Goal: Register for event/course

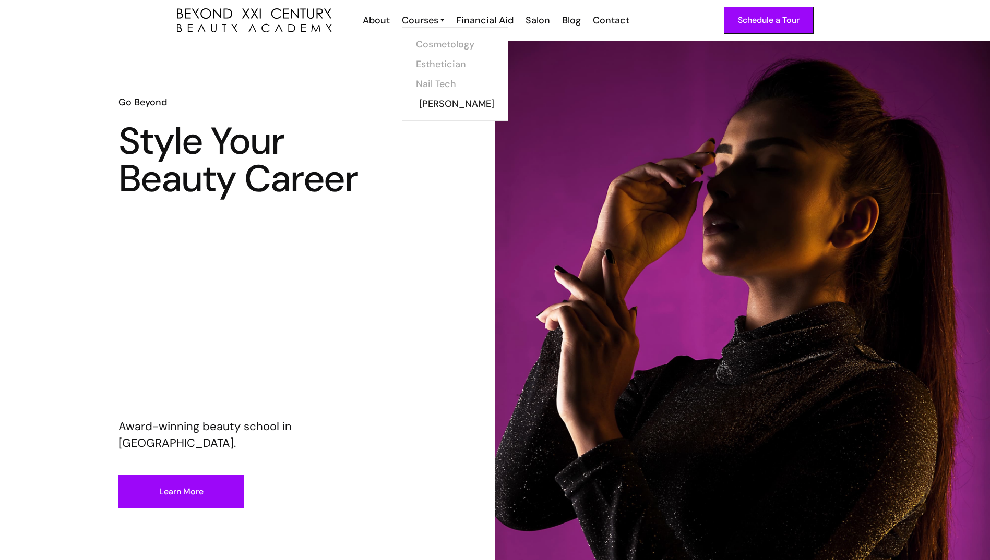
click at [424, 105] on link "[PERSON_NAME]" at bounding box center [458, 104] width 78 height 20
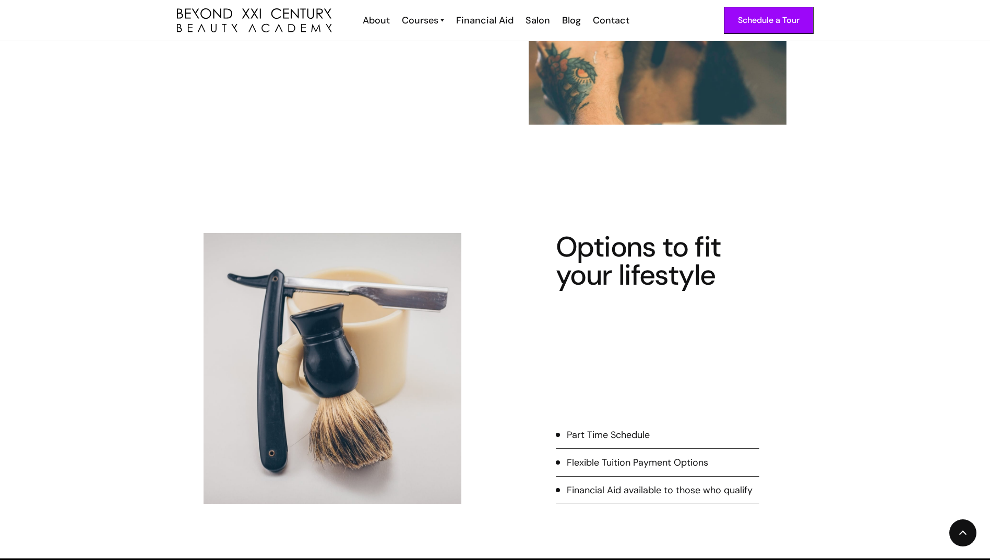
scroll to position [418, 0]
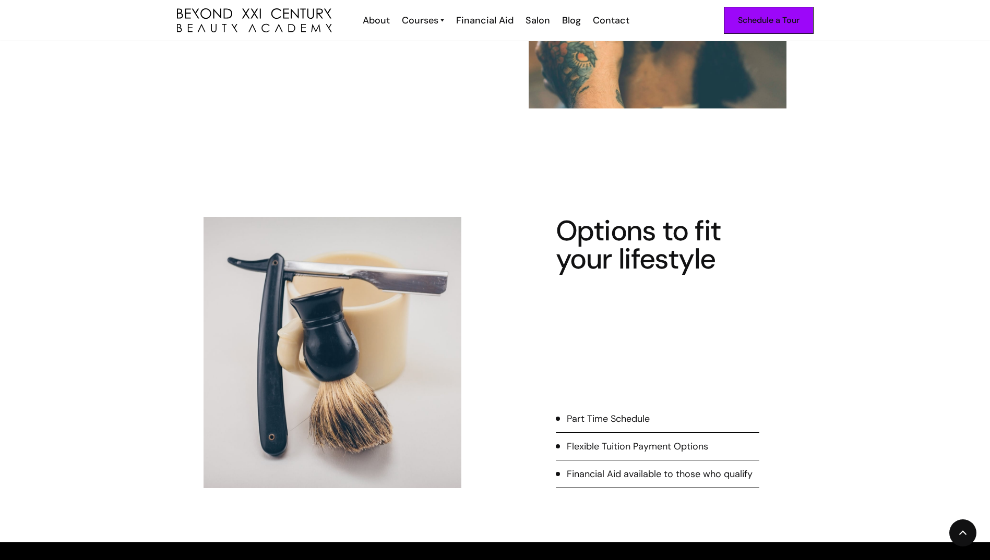
click at [765, 16] on div "Schedule a Tour" at bounding box center [769, 21] width 62 height 14
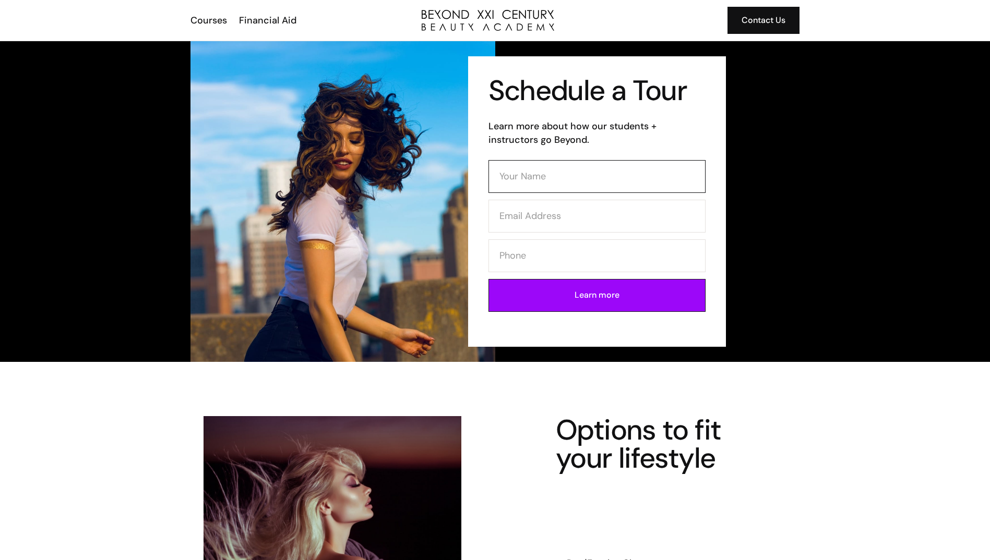
click at [544, 186] on input "Contact Form" at bounding box center [596, 176] width 217 height 33
type input "Darshawn Nolan"
type input "Darshawnn9@gmail.com"
type input "5622478727"
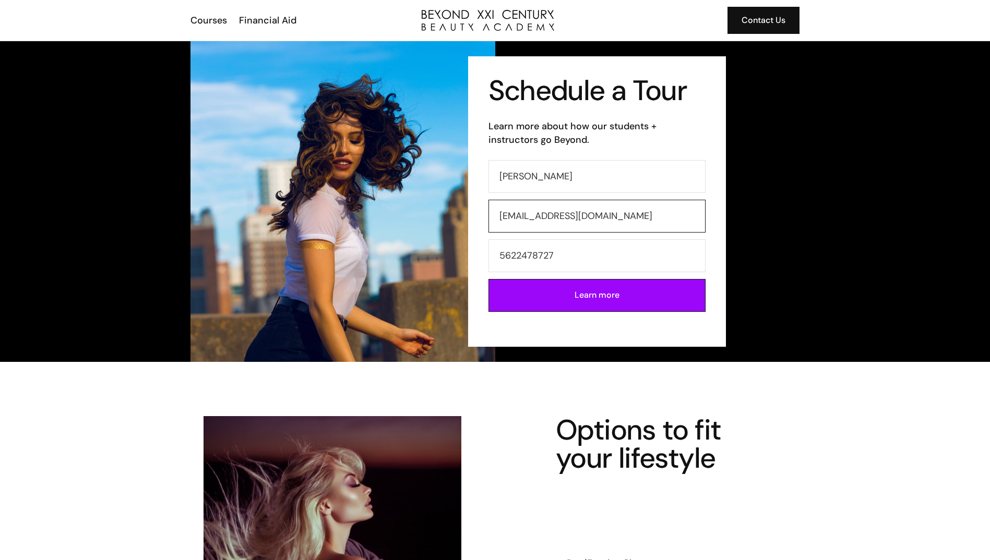
click at [551, 213] on input "Darshawnn9@gmail.com" at bounding box center [596, 216] width 217 height 33
type input "Darshawnnolan123@gmail.com"
click at [571, 248] on input "5622478727" at bounding box center [596, 255] width 217 height 33
type input "5"
type input "5627736088"
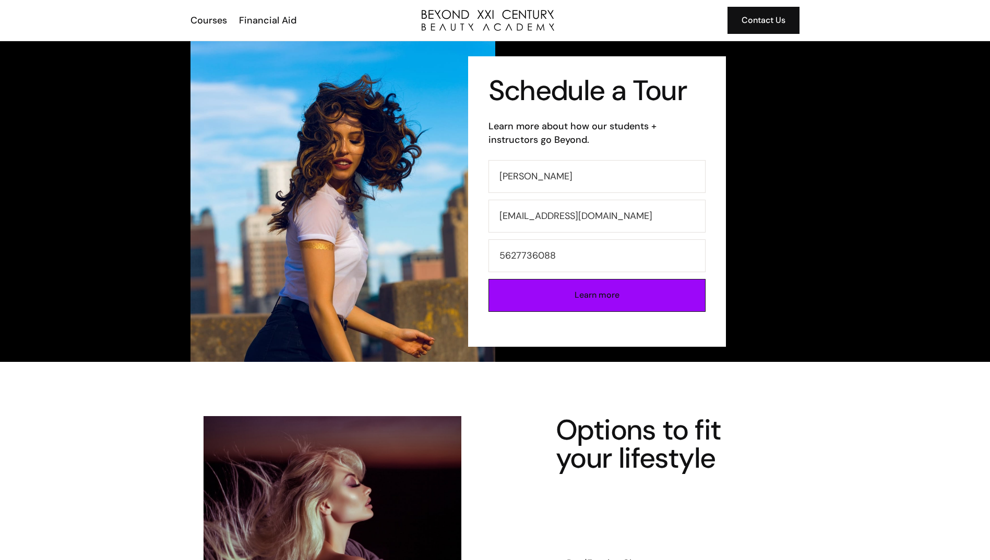
click at [594, 298] on input "Learn more" at bounding box center [596, 295] width 217 height 33
type input "Please wait..."
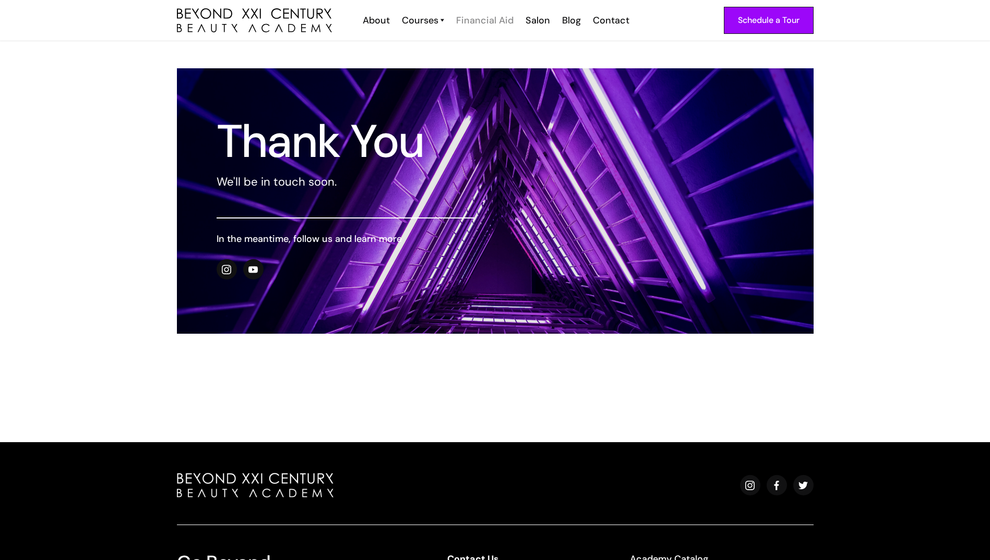
click at [490, 22] on div "Financial Aid" at bounding box center [484, 21] width 57 height 14
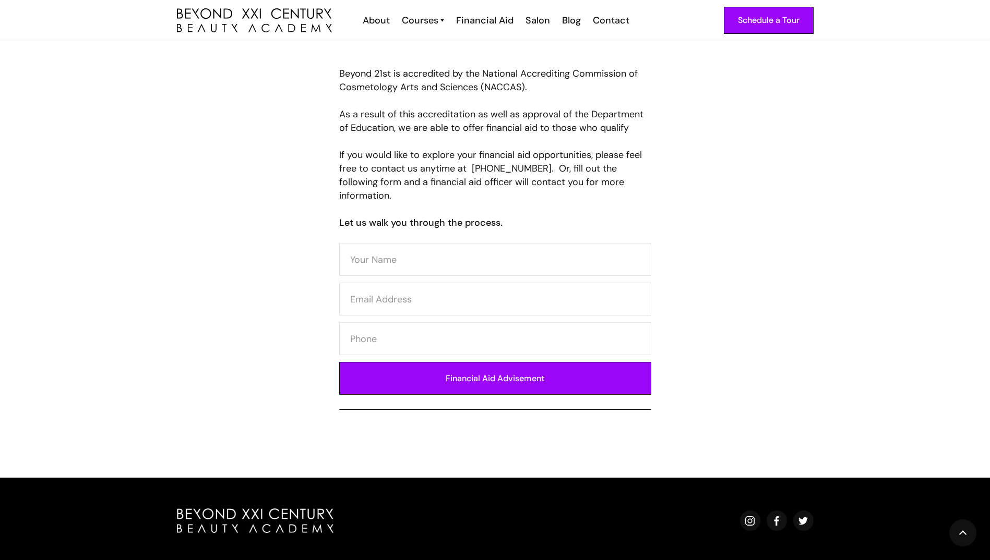
scroll to position [482, 0]
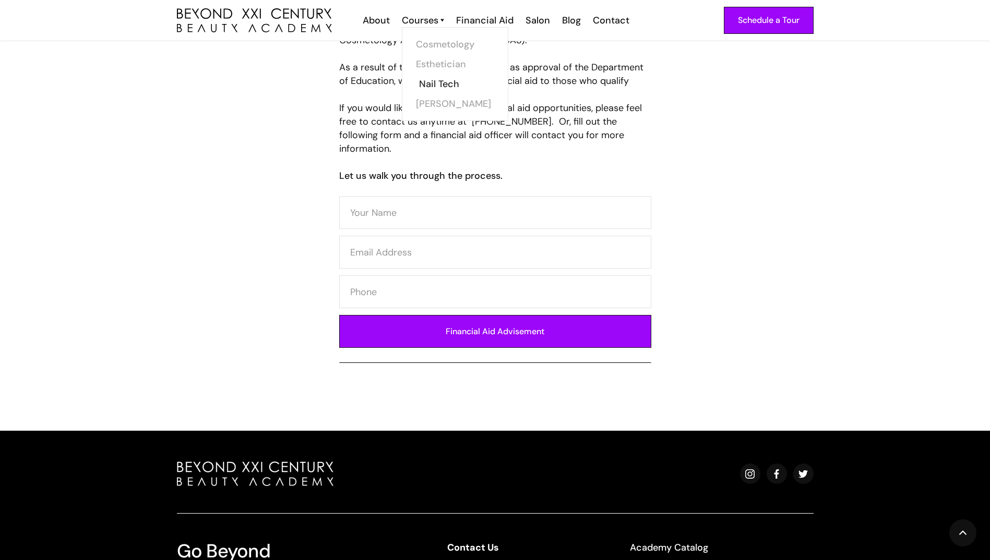
click at [429, 79] on link "Nail Tech" at bounding box center [458, 84] width 78 height 20
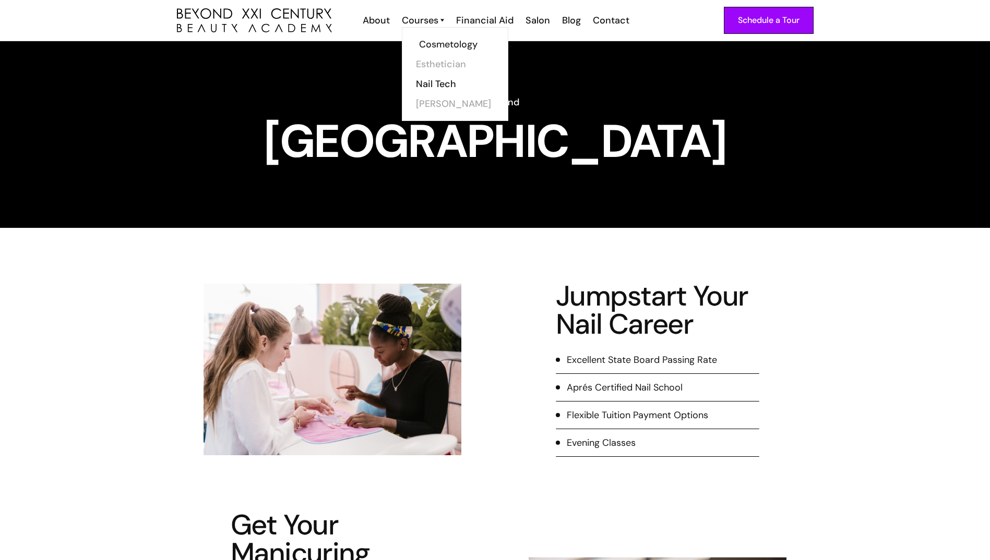
click at [431, 42] on link "Cosmetology" at bounding box center [458, 44] width 78 height 20
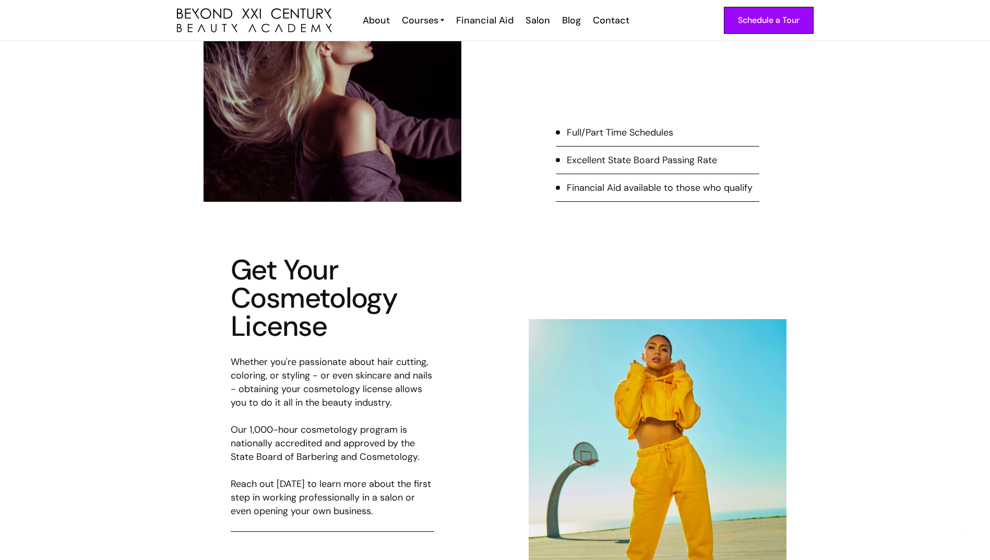
scroll to position [18, 0]
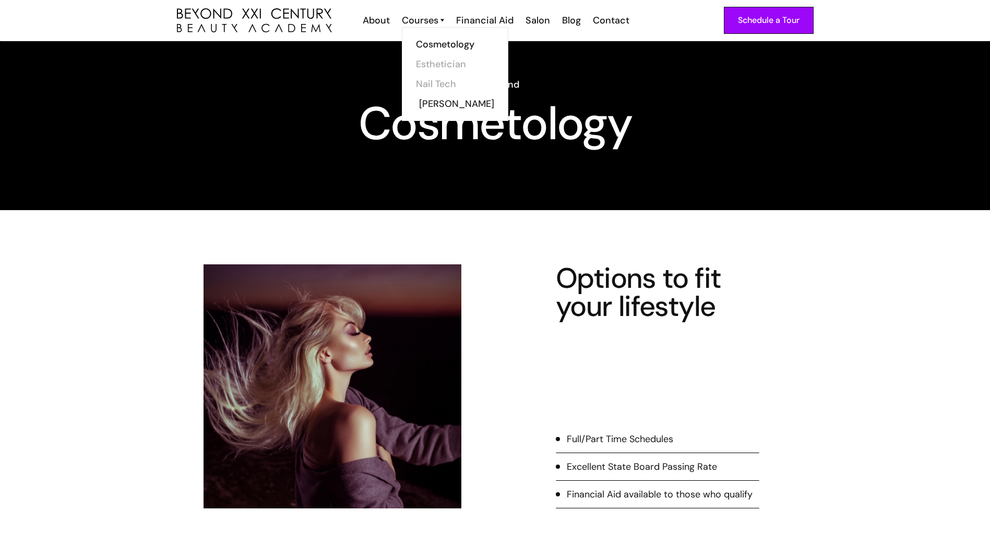
click at [430, 104] on link "[PERSON_NAME]" at bounding box center [458, 104] width 78 height 20
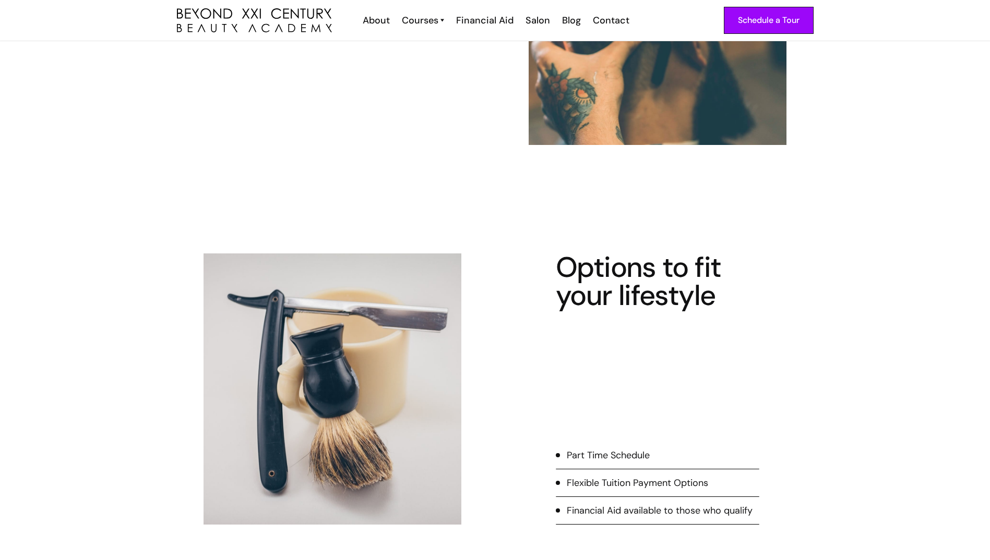
scroll to position [13, 0]
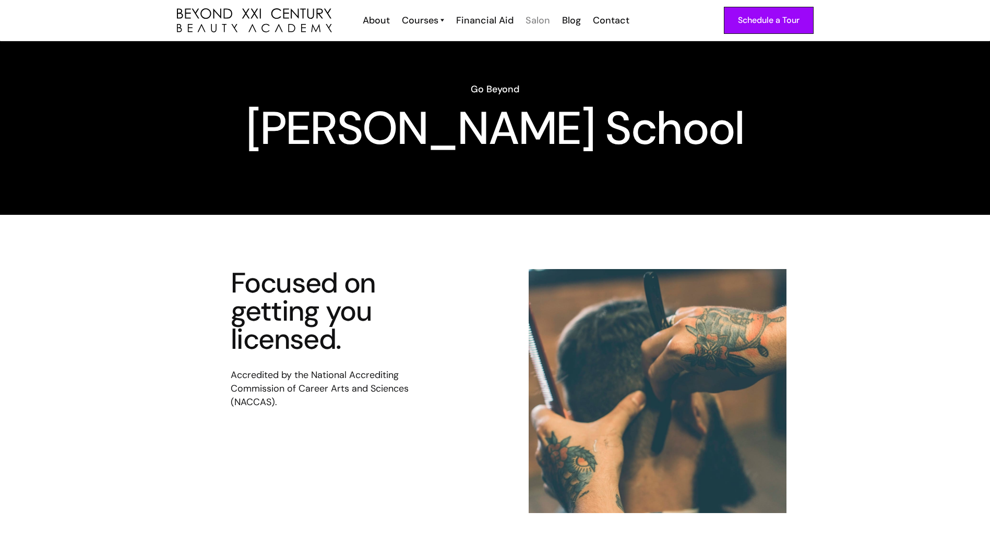
click at [542, 20] on div "Salon" at bounding box center [537, 21] width 25 height 14
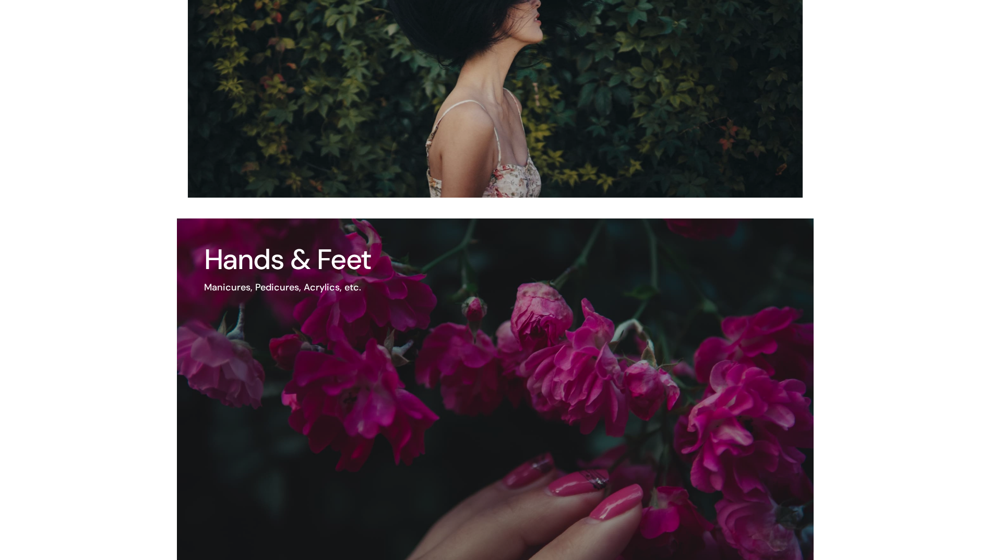
scroll to position [29, 0]
